Goal: Task Accomplishment & Management: Complete application form

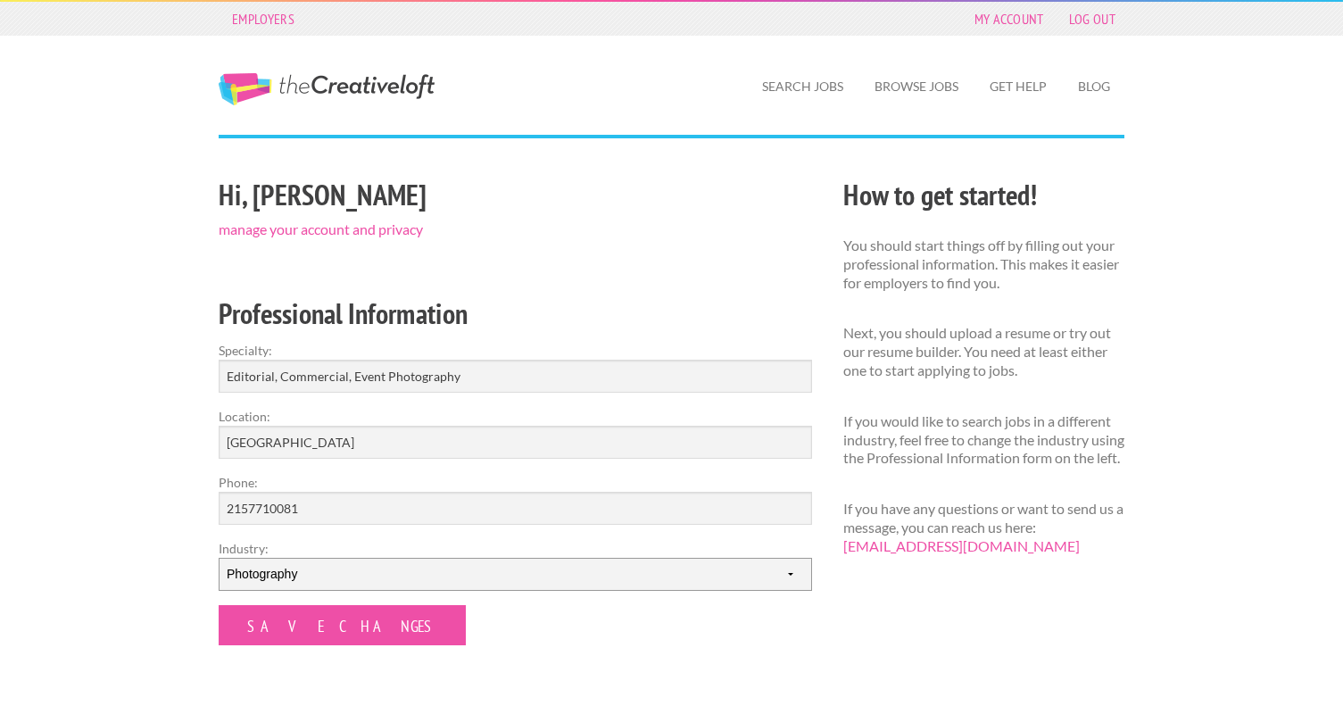
click at [354, 582] on select "--------- Fashion Interior Design Photography Event Planning Entertainment Musi…" at bounding box center [516, 574] width 594 height 33
click at [219, 558] on select "--------- Fashion Interior Design Photography Event Planning Entertainment Musi…" at bounding box center [516, 574] width 594 height 33
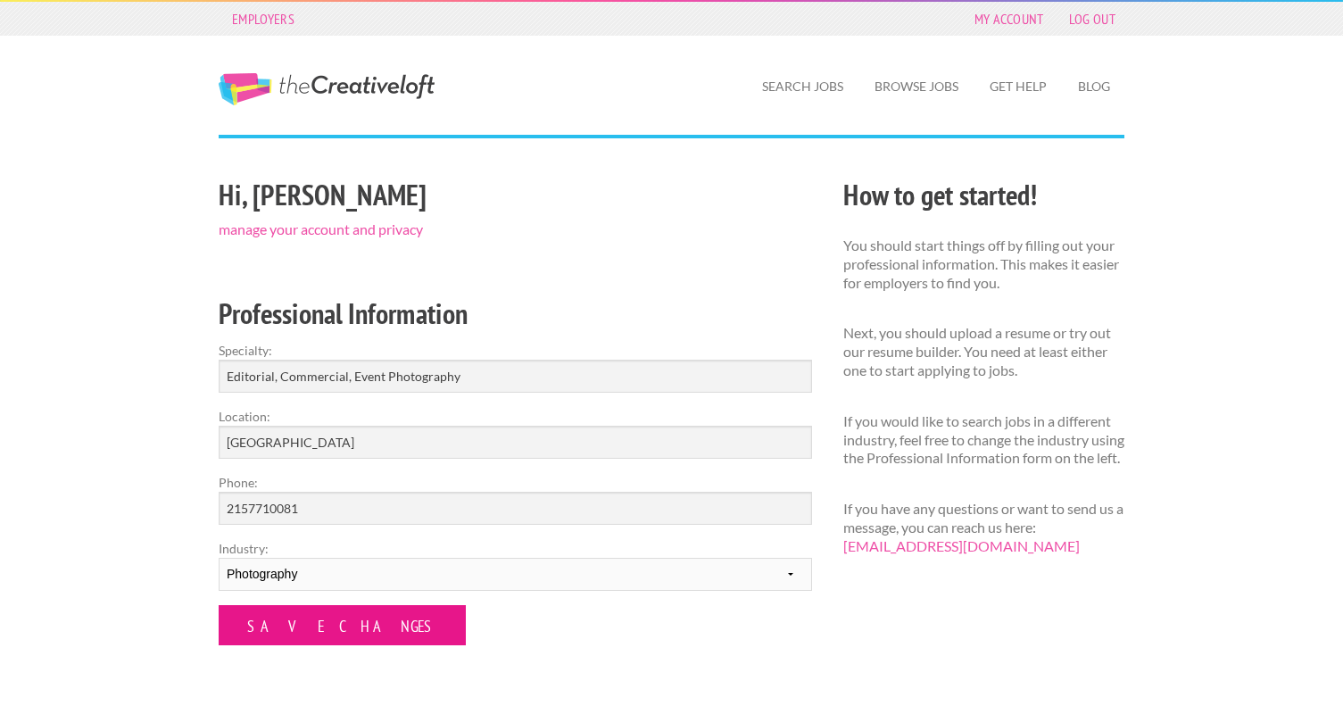
click at [328, 634] on input "Save Changes" at bounding box center [342, 625] width 247 height 40
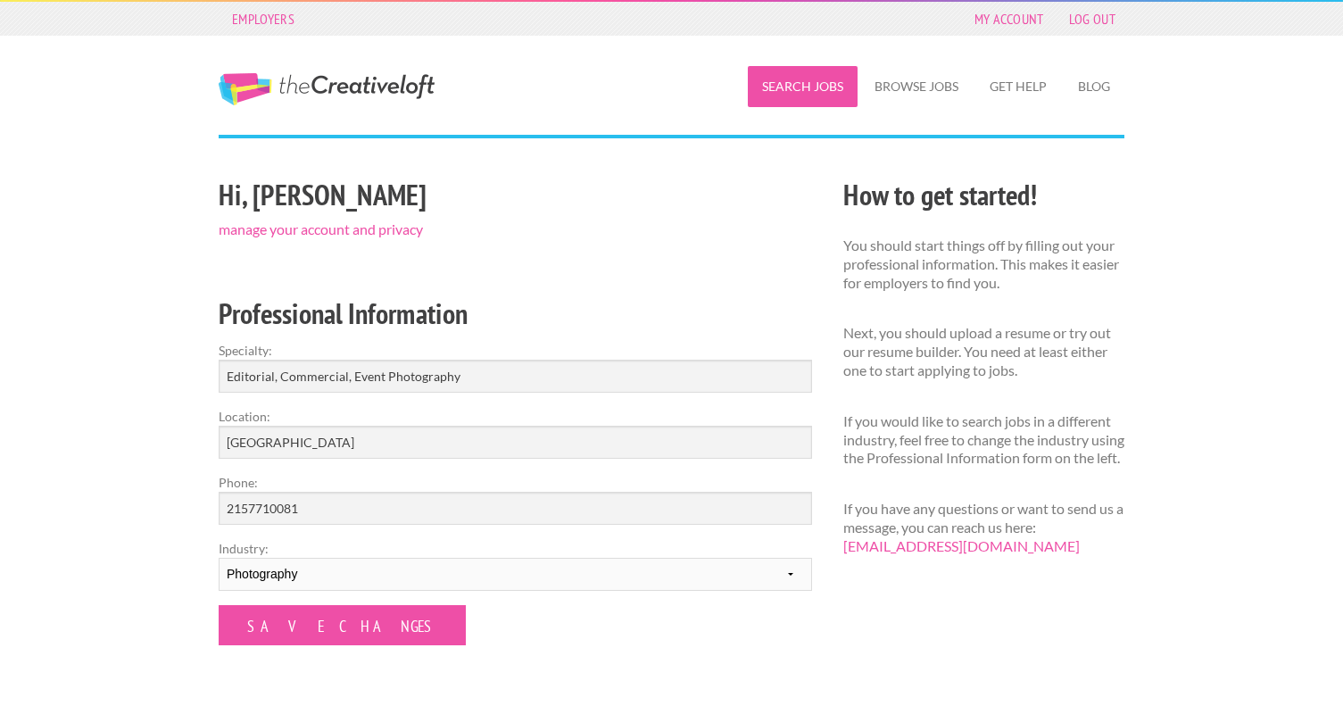
click at [806, 87] on link "Search Jobs" at bounding box center [803, 86] width 110 height 41
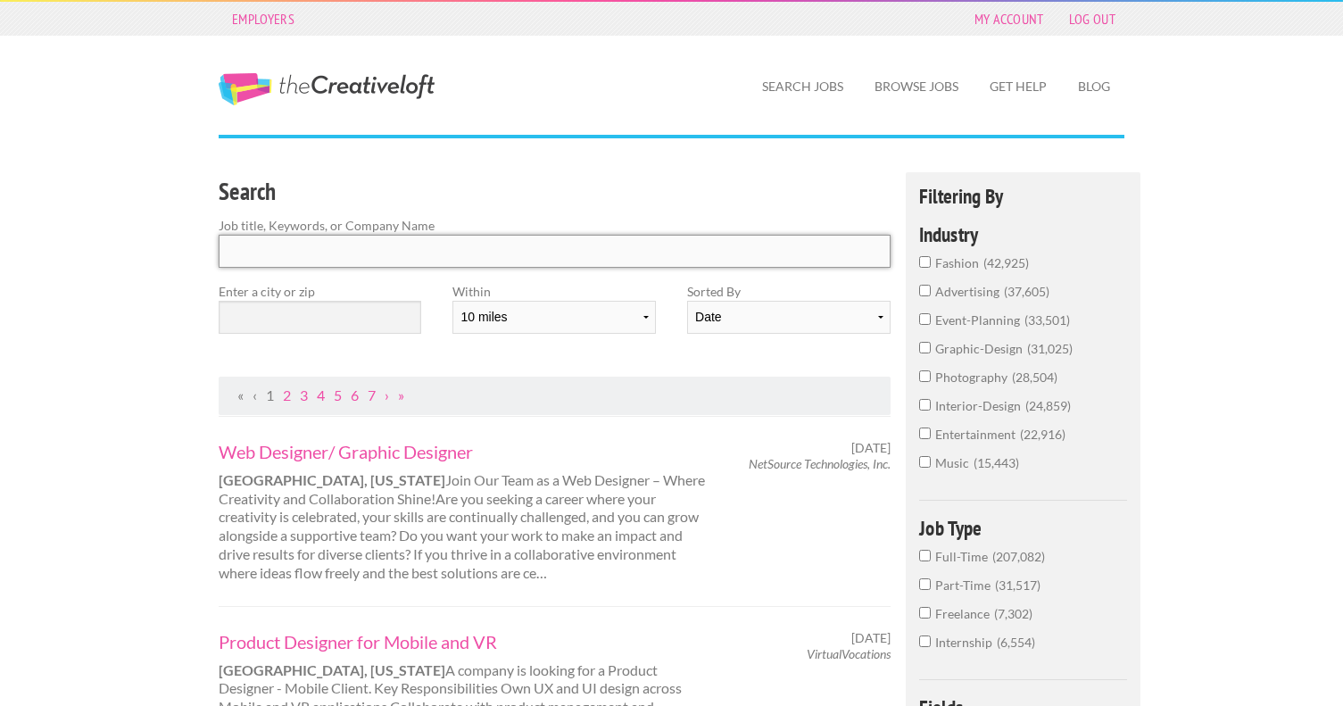
click at [609, 251] on input "Search" at bounding box center [555, 251] width 672 height 33
